Goal: Register for event/course

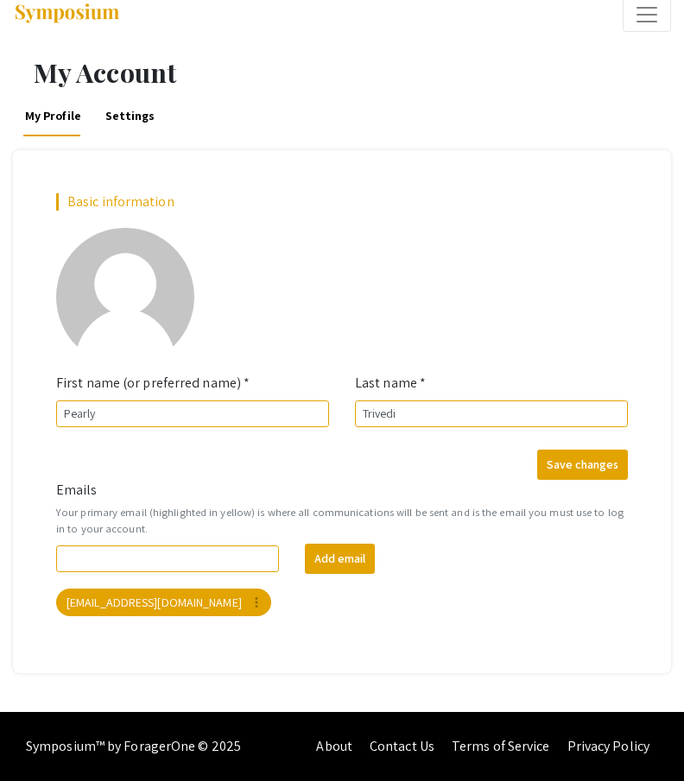
scroll to position [23, 0]
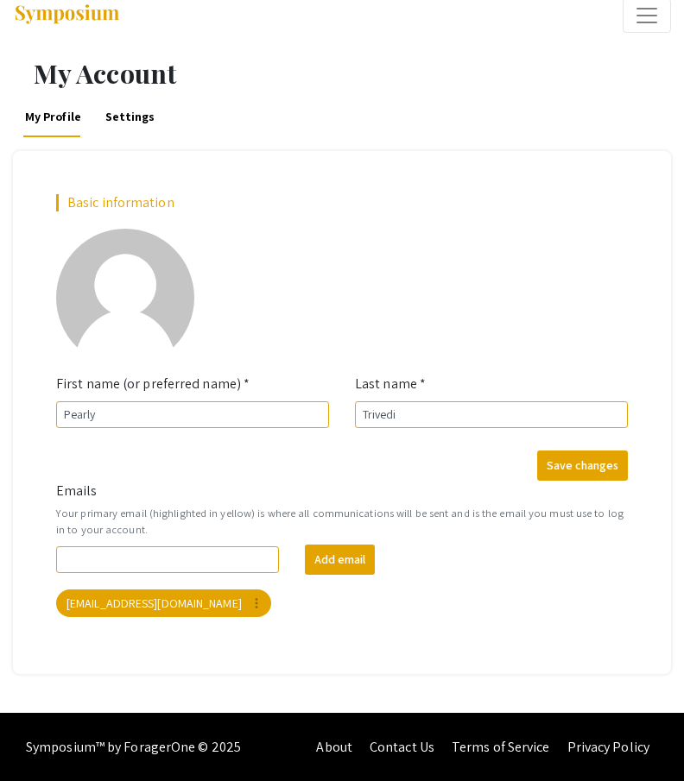
click at [104, 5] on img at bounding box center [67, 14] width 108 height 23
